Goal: Information Seeking & Learning: Learn about a topic

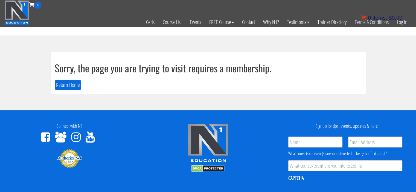
click at [402, 20] on bdi "$ 0.00" at bounding box center [396, 18] width 14 height 6
click at [402, 23] on link "Log In" at bounding box center [402, 22] width 19 height 27
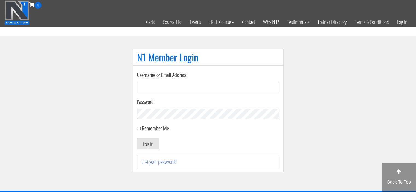
type input "[PERSON_NAME][EMAIL_ADDRESS][DOMAIN_NAME]"
click at [156, 140] on button "Log In" at bounding box center [148, 143] width 22 height 11
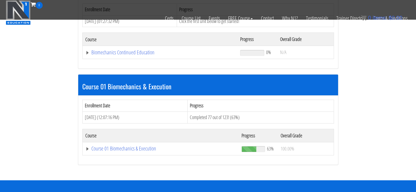
scroll to position [103, 0]
click at [138, 149] on link "Course 01 Biomechanics & Execution" at bounding box center [160, 148] width 151 height 5
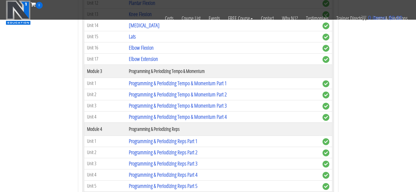
scroll to position [513, 0]
click at [193, 81] on link "Programming & Periodizing Tempo & Momentum Part 1" at bounding box center [178, 83] width 98 height 7
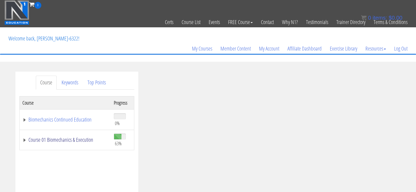
click at [59, 140] on link "Course 01 Biomechanics & Execution" at bounding box center [65, 139] width 86 height 5
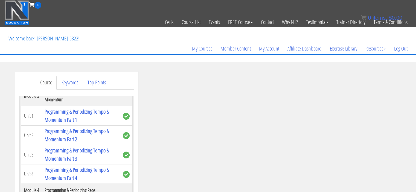
scroll to position [385, 0]
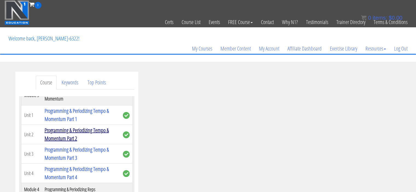
click at [73, 130] on link "Programming & Periodizing Tempo & Momentum Part 2" at bounding box center [77, 135] width 64 height 16
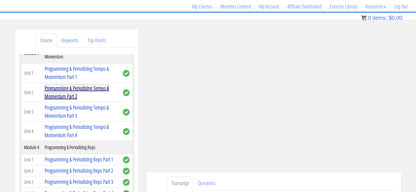
scroll to position [44, 0]
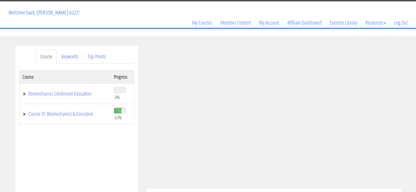
scroll to position [26, 0]
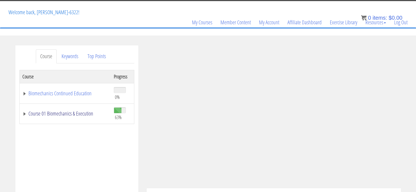
click at [80, 113] on link "Course 01 Biomechanics & Execution" at bounding box center [65, 113] width 86 height 5
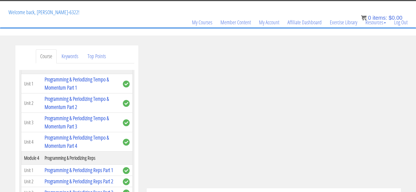
scroll to position [393, 0]
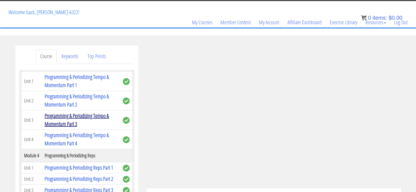
click at [87, 114] on link "Programming & Periodizing Tempo & Momentum Part 3" at bounding box center [77, 120] width 64 height 16
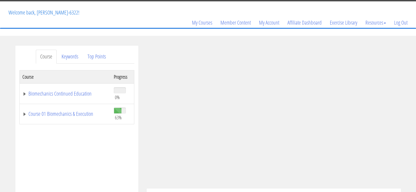
scroll to position [38, 0]
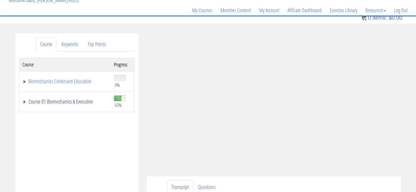
click at [57, 99] on link "Course 01 Biomechanics & Execution" at bounding box center [65, 101] width 86 height 5
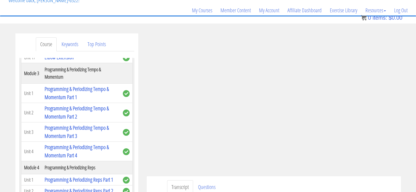
scroll to position [386, 0]
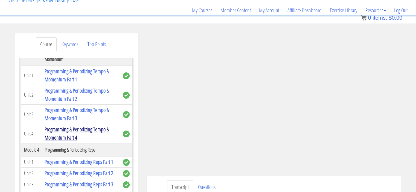
click at [87, 128] on link "Programming & Periodizing Tempo & Momentum Part 4" at bounding box center [77, 134] width 64 height 16
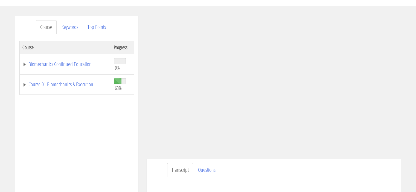
scroll to position [61, 0]
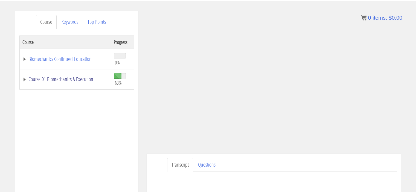
click at [61, 81] on link "Course 01 Biomechanics & Execution" at bounding box center [65, 79] width 86 height 5
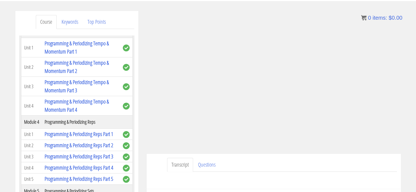
scroll to position [392, 0]
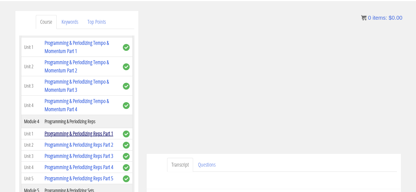
click at [82, 130] on link "Programming & Periodizing Reps Part 1" at bounding box center [79, 133] width 69 height 7
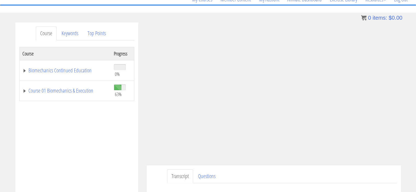
scroll to position [50, 0]
